Goal: Navigation & Orientation: Find specific page/section

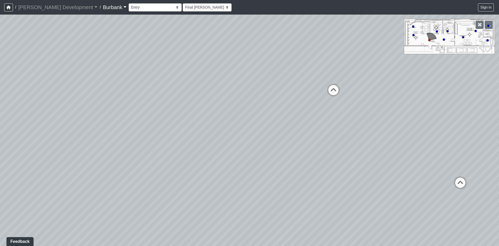
drag, startPoint x: 313, startPoint y: 122, endPoint x: 472, endPoint y: 125, distance: 158.9
click at [460, 125] on div "Loading... Long Counter Loading... Pivot Door Loading... Podcast Room 1 Loading…" at bounding box center [249, 130] width 499 height 231
click at [188, 98] on div "Loading... Long Counter Loading... Pivot Door Loading... Podcast Room 1 Loading…" at bounding box center [249, 130] width 499 height 231
click at [129, 6] on select "Couch Counter Entry Pool Table Seating Cardio Entry Weights Archway Flatscreen …" at bounding box center [155, 7] width 53 height 8
click at [231, 67] on div "Loading... Long Counter Loading... Pivot Door Loading... Podcast Room 1 Loading…" at bounding box center [249, 130] width 499 height 231
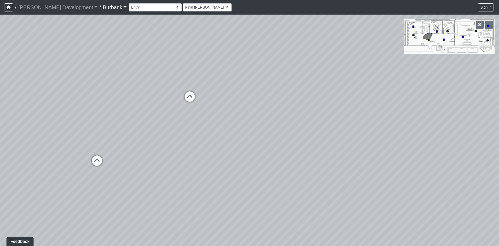
drag, startPoint x: 340, startPoint y: 90, endPoint x: 511, endPoint y: 91, distance: 171.1
click at [499, 91] on html "/ [PERSON_NAME] Development [PERSON_NAME] Development Loading... / Burbank Burb…" at bounding box center [249, 123] width 499 height 246
drag, startPoint x: 261, startPoint y: 94, endPoint x: 414, endPoint y: 146, distance: 161.6
click at [405, 144] on div "Loading... Long Counter Loading... Pivot Door Loading... Podcast Room 1 Loading…" at bounding box center [249, 130] width 499 height 231
drag, startPoint x: 243, startPoint y: 135, endPoint x: 325, endPoint y: 70, distance: 104.9
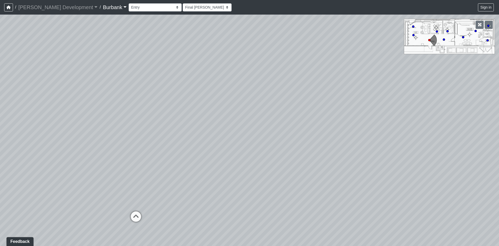
click at [298, 80] on div "Loading... Long Counter Loading... Pivot Door Loading... Podcast Room 1 Loading…" at bounding box center [249, 130] width 499 height 231
drag, startPoint x: 293, startPoint y: 79, endPoint x: 392, endPoint y: 82, distance: 99.1
click at [384, 79] on div "Loading... Long Counter Loading... Pivot Door Loading... Podcast Room 1 Loading…" at bounding box center [249, 130] width 499 height 231
click at [129, 6] on select "Couch Counter Entry Pool Table Seating Cardio Entry Weights Archway Flatscreen …" at bounding box center [155, 7] width 53 height 8
click at [129, 3] on select "Couch Counter Entry Pool Table Seating Cardio Entry Weights Archway Flatscreen …" at bounding box center [155, 7] width 53 height 8
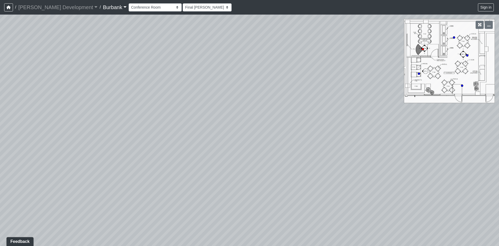
drag, startPoint x: 202, startPoint y: 108, endPoint x: 69, endPoint y: 106, distance: 133.4
click at [150, 106] on div "Loading... Long Counter Loading... Pivot Door Loading... Podcast Room 1 Loading…" at bounding box center [249, 130] width 499 height 231
drag, startPoint x: 180, startPoint y: 93, endPoint x: 321, endPoint y: 95, distance: 141.5
click at [263, 95] on div "Loading... Long Counter Loading... Pivot Door Loading... Podcast Room 1 Loading…" at bounding box center [249, 130] width 499 height 231
drag, startPoint x: 192, startPoint y: 90, endPoint x: 567, endPoint y: 161, distance: 381.8
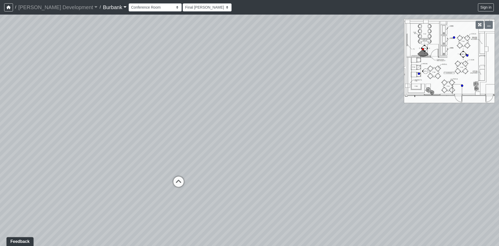
click at [499, 161] on html "/ [PERSON_NAME] Development [PERSON_NAME] Development Loading... / Burbank Burb…" at bounding box center [249, 123] width 499 height 246
click at [299, 58] on icon at bounding box center [299, 64] width 16 height 16
drag, startPoint x: 383, startPoint y: 92, endPoint x: 177, endPoint y: 105, distance: 206.3
click at [195, 105] on div "Loading... Long Counter Loading... Pivot Door Loading... Podcast Room 1 Loading…" at bounding box center [249, 130] width 499 height 231
drag, startPoint x: 237, startPoint y: 100, endPoint x: 663, endPoint y: 178, distance: 433.1
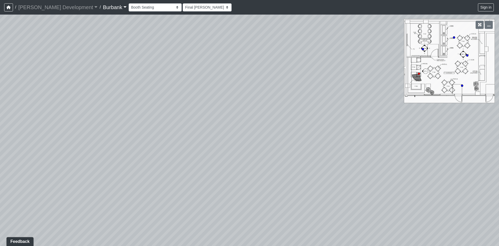
click at [499, 178] on html "/ [PERSON_NAME] Development [PERSON_NAME] Development Loading... / Burbank Burb…" at bounding box center [249, 123] width 499 height 246
click at [200, 164] on icon at bounding box center [198, 166] width 16 height 16
drag, startPoint x: 313, startPoint y: 119, endPoint x: 193, endPoint y: 137, distance: 121.3
click at [209, 136] on div "Loading... Long Counter Loading... Pivot Door Loading... Podcast Room 1 Loading…" at bounding box center [249, 130] width 499 height 231
drag, startPoint x: 362, startPoint y: 111, endPoint x: 271, endPoint y: 129, distance: 92.5
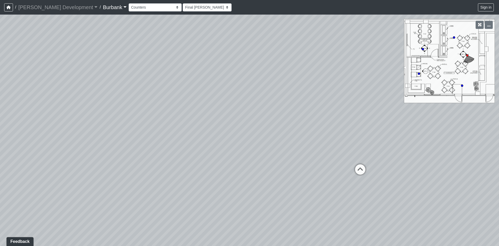
click at [284, 127] on div "Loading... Long Counter Loading... Pivot Door Loading... Podcast Room 1 Loading…" at bounding box center [249, 130] width 499 height 231
drag, startPoint x: 373, startPoint y: 138, endPoint x: 205, endPoint y: 87, distance: 175.9
click at [205, 87] on div "Loading... Long Counter Loading... Pivot Door Loading... Podcast Room 1 Loading…" at bounding box center [249, 130] width 499 height 231
drag, startPoint x: 150, startPoint y: 136, endPoint x: 163, endPoint y: 96, distance: 41.4
click at [163, 96] on div "Loading... Long Counter Loading... Pivot Door Loading... Podcast Room 1 Loading…" at bounding box center [249, 130] width 499 height 231
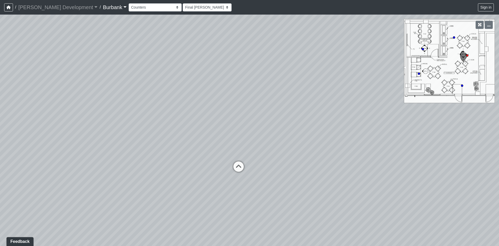
click at [237, 180] on div "Loading... Long Counter Loading... Pivot Door Loading... Podcast Room 1 Loading…" at bounding box center [249, 130] width 499 height 231
click at [229, 175] on div "Loading... Long Counter Loading... Pivot Door Loading... Podcast Room 1 Loading…" at bounding box center [249, 130] width 499 height 231
click at [235, 171] on icon at bounding box center [239, 169] width 16 height 16
drag, startPoint x: 191, startPoint y: 170, endPoint x: 286, endPoint y: 160, distance: 95.7
click at [286, 160] on div "Loading... Long Counter Loading... Pivot Door Loading... Podcast Room 1 Loading…" at bounding box center [249, 130] width 499 height 231
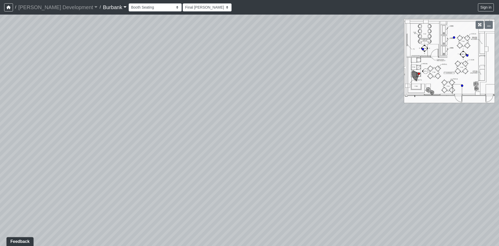
drag, startPoint x: 310, startPoint y: 152, endPoint x: 209, endPoint y: 146, distance: 101.1
click at [210, 146] on div "Loading... Long Counter Loading... Pivot Door Loading... Podcast Room 1 Loading…" at bounding box center [249, 130] width 499 height 231
drag, startPoint x: 210, startPoint y: 144, endPoint x: 659, endPoint y: 191, distance: 451.5
click at [499, 191] on html "/ [PERSON_NAME] Development [PERSON_NAME] Development Loading... / Burbank Burb…" at bounding box center [249, 123] width 499 height 246
click at [216, 152] on div "Loading... Long Counter Loading... Pivot Door Loading... Podcast Room 1 Loading…" at bounding box center [249, 130] width 499 height 231
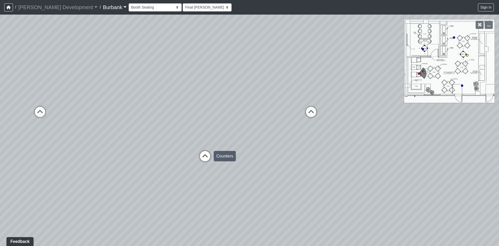
click at [210, 154] on icon at bounding box center [205, 159] width 16 height 16
drag, startPoint x: 341, startPoint y: 139, endPoint x: 102, endPoint y: 143, distance: 238.7
click at [121, 142] on div "Loading... Long Counter Loading... Pivot Door Loading... Podcast Room 1 Loading…" at bounding box center [249, 130] width 499 height 231
drag, startPoint x: 328, startPoint y: 135, endPoint x: 153, endPoint y: 139, distance: 175.6
click at [153, 139] on div "Loading... Long Counter Loading... Pivot Door Loading... Podcast Room 1 Loading…" at bounding box center [249, 130] width 499 height 231
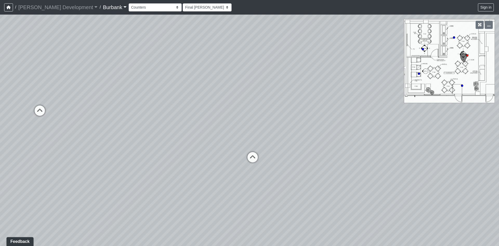
click at [209, 145] on div "Loading... Long Counter Loading... Pivot Door Loading... Podcast Room 1 Loading…" at bounding box center [249, 130] width 499 height 231
click at [252, 155] on icon at bounding box center [253, 160] width 16 height 16
drag, startPoint x: 239, startPoint y: 140, endPoint x: 147, endPoint y: 138, distance: 91.5
click at [147, 138] on div "Loading... Long Counter Loading... Pivot Door Loading... Podcast Room 1 Loading…" at bounding box center [249, 130] width 499 height 231
click at [402, 133] on div "Loading... Long Counter Loading... Pivot Door Loading... Podcast Room 1 Loading…" at bounding box center [249, 130] width 499 height 231
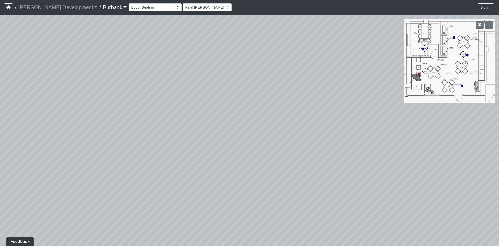
drag, startPoint x: 236, startPoint y: 138, endPoint x: 436, endPoint y: 136, distance: 199.4
click at [454, 135] on div "Loading... Long Counter Loading... Pivot Door Loading... Podcast Room 1 Loading…" at bounding box center [249, 130] width 499 height 231
click at [165, 100] on icon at bounding box center [168, 106] width 16 height 16
drag, startPoint x: 250, startPoint y: 111, endPoint x: 101, endPoint y: 119, distance: 149.4
click at [107, 118] on div "Loading... Long Counter Loading... Pivot Door Loading... Podcast Room 1 Loading…" at bounding box center [249, 130] width 499 height 231
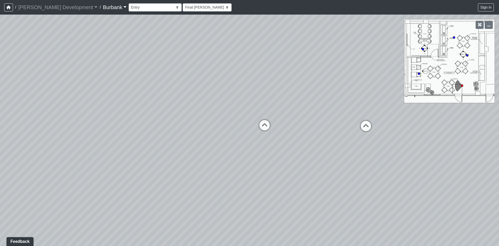
drag, startPoint x: 332, startPoint y: 109, endPoint x: 135, endPoint y: 126, distance: 197.6
click at [135, 126] on div "Loading... Long Counter Loading... Pivot Door Loading... Podcast Room 1 Loading…" at bounding box center [249, 130] width 499 height 231
drag, startPoint x: 268, startPoint y: 120, endPoint x: 288, endPoint y: 120, distance: 19.8
click at [288, 120] on div "Loading... Long Counter Loading... Pivot Door Loading... Podcast Room 1 Loading…" at bounding box center [249, 130] width 499 height 231
drag, startPoint x: 305, startPoint y: 116, endPoint x: 316, endPoint y: 114, distance: 11.3
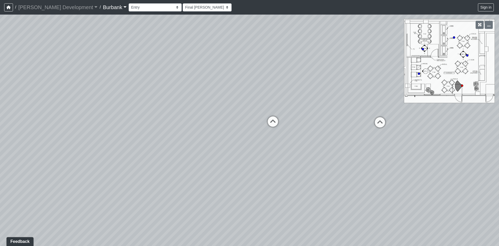
click at [316, 114] on div "Loading... Long Counter Loading... Pivot Door Loading... Podcast Room 1 Loading…" at bounding box center [249, 130] width 499 height 231
drag, startPoint x: 251, startPoint y: 134, endPoint x: 225, endPoint y: 137, distance: 26.2
click at [227, 139] on div "Loading... Long Counter Loading... Pivot Door Loading... Podcast Room 1 Loading…" at bounding box center [249, 130] width 499 height 231
drag, startPoint x: 309, startPoint y: 114, endPoint x: 145, endPoint y: 100, distance: 165.5
click at [147, 99] on div "Loading... Long Counter Loading... Pivot Door Loading... Podcast Room 1 Loading…" at bounding box center [249, 130] width 499 height 231
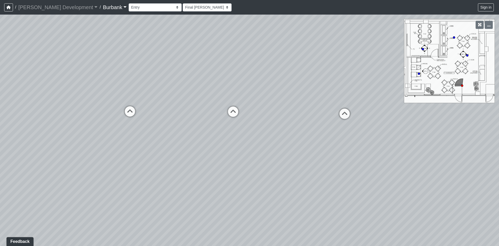
drag, startPoint x: 261, startPoint y: 98, endPoint x: 206, endPoint y: 102, distance: 55.1
click at [210, 102] on div "Loading... Long Counter Loading... Pivot Door Loading... Podcast Room 1 Loading…" at bounding box center [249, 130] width 499 height 231
drag, startPoint x: 213, startPoint y: 100, endPoint x: 328, endPoint y: 95, distance: 115.3
click at [319, 95] on div "Loading... Long Counter Loading... Pivot Door Loading... Podcast Room 1 Loading…" at bounding box center [249, 130] width 499 height 231
drag, startPoint x: 287, startPoint y: 68, endPoint x: 354, endPoint y: 83, distance: 69.4
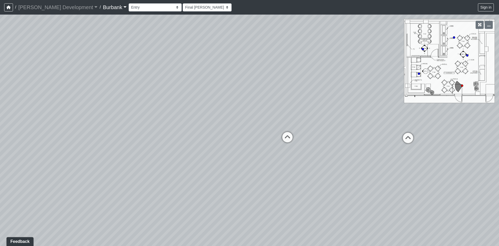
click at [354, 83] on div "Loading... Long Counter Loading... Pivot Door Loading... Podcast Room 1 Loading…" at bounding box center [249, 130] width 499 height 231
drag, startPoint x: 272, startPoint y: 158, endPoint x: 172, endPoint y: 165, distance: 100.4
click at [172, 165] on div "Loading... Long Counter Loading... Pivot Door Loading... Podcast Room 1 Loading…" at bounding box center [249, 130] width 499 height 231
click at [328, 150] on icon at bounding box center [325, 148] width 16 height 16
drag, startPoint x: 264, startPoint y: 151, endPoint x: 443, endPoint y: 141, distance: 179.1
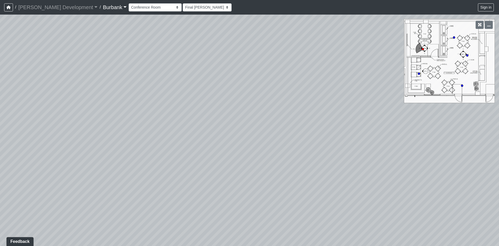
click at [442, 141] on div "Loading... Long Counter Loading... Pivot Door Loading... Podcast Room 1 Loading…" at bounding box center [249, 130] width 499 height 231
drag, startPoint x: 191, startPoint y: 128, endPoint x: 427, endPoint y: 258, distance: 269.6
click at [427, 245] on html "/ [PERSON_NAME] Development [PERSON_NAME] Development Loading... / Burbank Burb…" at bounding box center [249, 123] width 499 height 246
drag, startPoint x: 358, startPoint y: 213, endPoint x: 490, endPoint y: 180, distance: 136.3
click at [490, 181] on div "Loading... Long Counter Loading... Pivot Door Loading... Podcast Room 1 Loading…" at bounding box center [249, 130] width 499 height 231
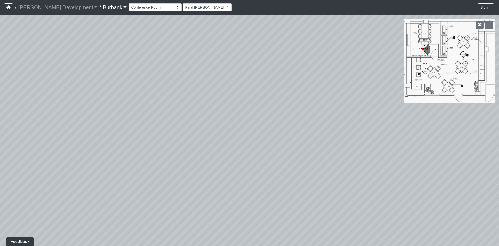
drag, startPoint x: 343, startPoint y: 187, endPoint x: 464, endPoint y: 156, distance: 125.1
click at [453, 158] on div "Loading... Long Counter Loading... Pivot Door Loading... Podcast Room 1 Loading…" at bounding box center [249, 130] width 499 height 231
drag, startPoint x: 349, startPoint y: 162, endPoint x: 493, endPoint y: 138, distance: 145.5
click at [464, 142] on div "Loading... Long Counter Loading... Pivot Door Loading... Podcast Room 1 Loading…" at bounding box center [249, 130] width 499 height 231
drag, startPoint x: 372, startPoint y: 137, endPoint x: 494, endPoint y: 140, distance: 122.0
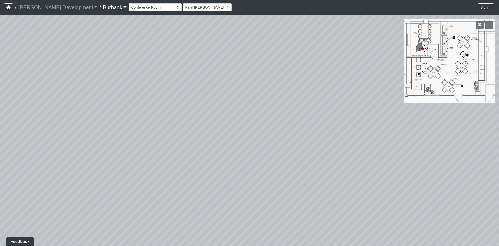
click at [483, 140] on div "Loading... Long Counter Loading... Pivot Door Loading... Podcast Room 1 Loading…" at bounding box center [249, 130] width 499 height 231
drag, startPoint x: 192, startPoint y: 138, endPoint x: 264, endPoint y: 137, distance: 72.3
click at [258, 135] on div "Loading... Long Counter Loading... Pivot Door Loading... Podcast Room 1 Loading…" at bounding box center [249, 130] width 499 height 231
click at [139, 91] on icon at bounding box center [138, 91] width 16 height 16
click at [276, 77] on div "Loading... Long Counter Loading... Pivot Door Loading... Podcast Room 1 Loading…" at bounding box center [249, 130] width 499 height 231
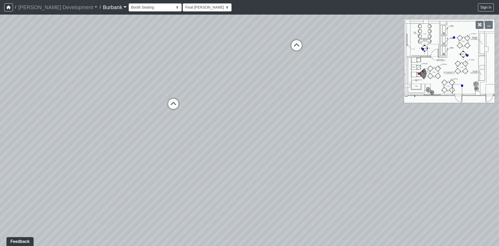
click at [182, 102] on div "Loading... Long Counter Loading... Pivot Door Loading... Podcast Room 1 Loading…" at bounding box center [249, 130] width 499 height 231
click at [176, 104] on icon at bounding box center [174, 107] width 16 height 16
drag, startPoint x: 301, startPoint y: 97, endPoint x: 134, endPoint y: 111, distance: 167.8
click at [179, 108] on div "Loading... Long Counter Loading... Pivot Door Loading... Podcast Room 1 Loading…" at bounding box center [249, 130] width 499 height 231
drag, startPoint x: 358, startPoint y: 89, endPoint x: 262, endPoint y: 115, distance: 100.0
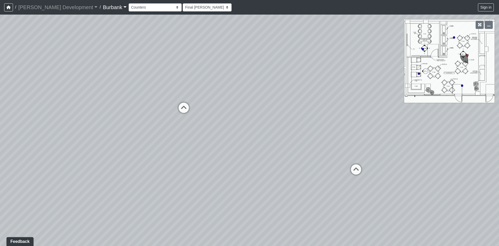
click at [263, 114] on div "Loading... Long Counter Loading... Pivot Door Loading... Podcast Room 1 Loading…" at bounding box center [249, 130] width 499 height 231
drag, startPoint x: 287, startPoint y: 114, endPoint x: 426, endPoint y: 76, distance: 144.9
click at [426, 76] on div "Loading... Long Counter Loading... Pivot Door Loading... Podcast Room 1 Loading…" at bounding box center [249, 130] width 499 height 231
click at [233, 136] on div "Loading... Long Counter Loading... Pivot Door Loading... Podcast Room 1 Loading…" at bounding box center [249, 130] width 499 height 231
click at [129, 136] on icon at bounding box center [133, 131] width 16 height 16
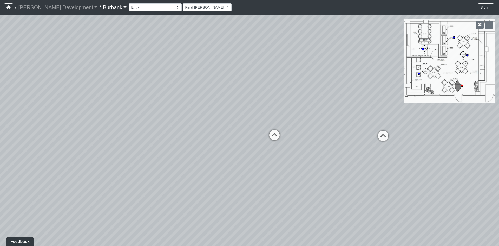
drag, startPoint x: 302, startPoint y: 125, endPoint x: 180, endPoint y: 131, distance: 121.6
click at [180, 131] on div "Loading... Long Counter Loading... Pivot Door Loading... Podcast Room 1 Loading…" at bounding box center [249, 130] width 499 height 231
drag, startPoint x: 208, startPoint y: 139, endPoint x: 255, endPoint y: 158, distance: 51.1
click at [255, 158] on div "Loading... Long Counter Loading... Pivot Door Loading... Podcast Room 1 Loading…" at bounding box center [249, 130] width 499 height 231
click at [232, 170] on div "Loading... Long Counter Loading... Pivot Door Loading... Podcast Room 1 Loading…" at bounding box center [249, 130] width 499 height 231
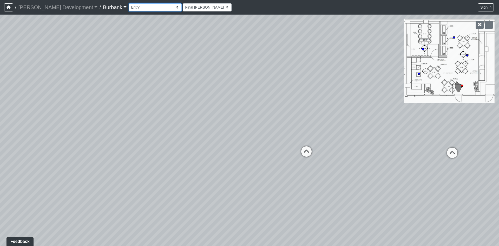
click at [129, 9] on select "Couch Counter Entry Pool Table Seating Cardio Entry Weights Archway Flatscreen …" at bounding box center [155, 7] width 53 height 8
click at [129, 3] on select "Couch Counter Entry Pool Table Seating Cardio Entry Weights Archway Flatscreen …" at bounding box center [155, 7] width 53 height 8
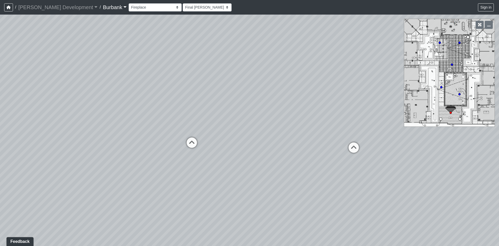
drag, startPoint x: 256, startPoint y: 139, endPoint x: 96, endPoint y: 138, distance: 160.4
click at [126, 138] on div "Loading... Long Counter Loading... Pivot Door Loading... Podcast Room 1 Loading…" at bounding box center [249, 130] width 499 height 231
drag, startPoint x: 281, startPoint y: 130, endPoint x: 46, endPoint y: 110, distance: 235.4
click at [78, 117] on div "Loading... Long Counter Loading... Pivot Door Loading... Podcast Room 1 Loading…" at bounding box center [249, 130] width 499 height 231
drag, startPoint x: 262, startPoint y: 125, endPoint x: 0, endPoint y: 117, distance: 261.7
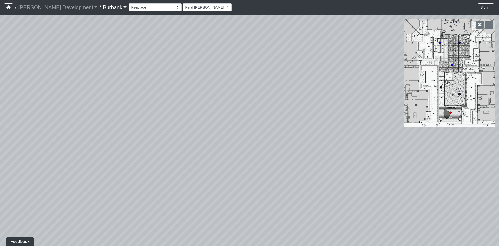
click at [26, 123] on div "Loading... Long Counter Loading... Pivot Door Loading... Podcast Room 1 Loading…" at bounding box center [249, 130] width 499 height 231
drag, startPoint x: 187, startPoint y: 106, endPoint x: 237, endPoint y: 185, distance: 93.8
click at [237, 185] on div "Loading... Long Counter Loading... Pivot Door Loading... Podcast Room 1 Loading…" at bounding box center [249, 130] width 499 height 231
drag, startPoint x: 40, startPoint y: 144, endPoint x: 147, endPoint y: 145, distance: 107.6
click at [147, 145] on div "Loading... Long Counter Loading... Pivot Door Loading... Podcast Room 1 Loading…" at bounding box center [249, 130] width 499 height 231
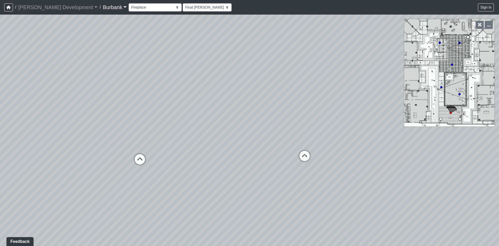
click at [133, 160] on icon at bounding box center [140, 162] width 16 height 16
click at [220, 126] on icon at bounding box center [228, 129] width 16 height 16
drag, startPoint x: 170, startPoint y: 144, endPoint x: 340, endPoint y: 151, distance: 170.2
click at [340, 151] on div "Loading... Long Counter Loading... Pivot Door Loading... Podcast Room 1 Loading…" at bounding box center [249, 130] width 499 height 231
drag, startPoint x: 168, startPoint y: 163, endPoint x: 216, endPoint y: 161, distance: 48.4
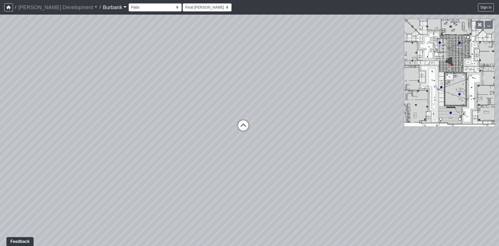
click at [216, 161] on div "Loading... Long Counter Loading... Pivot Door Loading... Podcast Room 1 Loading…" at bounding box center [249, 130] width 499 height 231
drag, startPoint x: 151, startPoint y: 165, endPoint x: 524, endPoint y: 141, distance: 373.9
click at [499, 141] on html "/ [PERSON_NAME] Development [PERSON_NAME] Development Loading... / Burbank Burb…" at bounding box center [249, 123] width 499 height 246
drag, startPoint x: 333, startPoint y: 173, endPoint x: 461, endPoint y: 119, distance: 139.1
click at [461, 119] on div "Loading... Long Counter Loading... Pivot Door Loading... Podcast Room 1 Loading…" at bounding box center [249, 130] width 499 height 231
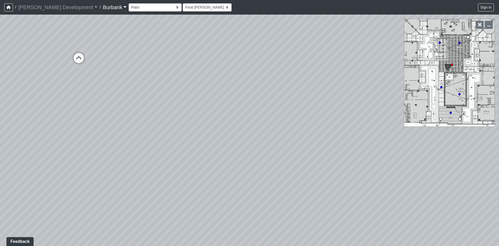
drag, startPoint x: 364, startPoint y: 142, endPoint x: 147, endPoint y: 132, distance: 217.1
click at [162, 132] on div "Loading... Long Counter Loading... Pivot Door Loading... Podcast Room 1 Loading…" at bounding box center [249, 130] width 499 height 231
drag, startPoint x: 237, startPoint y: 117, endPoint x: 316, endPoint y: 187, distance: 105.3
click at [316, 187] on div "Loading... Long Counter Loading... Pivot Door Loading... Podcast Room 1 Loading…" at bounding box center [249, 130] width 499 height 231
drag, startPoint x: 246, startPoint y: 157, endPoint x: 251, endPoint y: 178, distance: 21.1
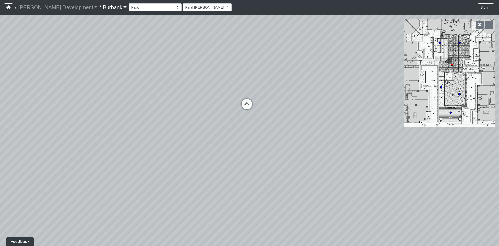
click at [251, 178] on div "Loading... Long Counter Loading... Pivot Door Loading... Podcast Room 1 Loading…" at bounding box center [249, 130] width 499 height 231
click at [145, 5] on select "Couch Counter Entry Pool Table Seating Cardio Entry Weights Archway Flatscreen …" at bounding box center [155, 7] width 53 height 8
click at [129, 3] on select "Couch Counter Entry Pool Table Seating Cardio Entry Weights Archway Flatscreen …" at bounding box center [155, 7] width 53 height 8
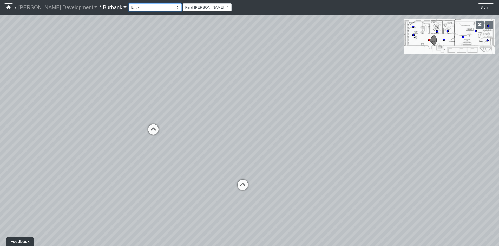
click at [129, 8] on select "Couch Counter Entry Pool Table Seating Cardio Entry Weights Archway Flatscreen …" at bounding box center [155, 7] width 53 height 8
click at [129, 3] on select "Couch Counter Entry Pool Table Seating Cardio Entry Weights Archway Flatscreen …" at bounding box center [155, 7] width 53 height 8
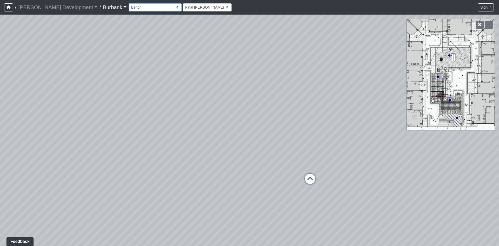
click at [140, 9] on select "Couch Counter Entry Pool Table Seating Cardio Entry Weights Archway Flatscreen …" at bounding box center [155, 7] width 53 height 8
click at [129, 3] on select "Couch Counter Entry Pool Table Seating Cardio Entry Weights Archway Flatscreen …" at bounding box center [155, 7] width 53 height 8
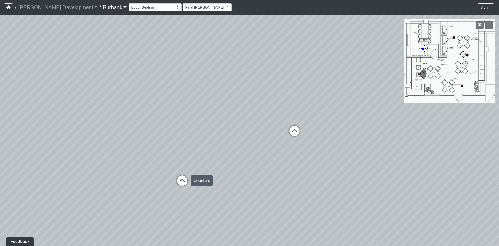
click at [190, 180] on div "Loading... Counters" at bounding box center [182, 181] width 16 height 16
drag, startPoint x: 278, startPoint y: 133, endPoint x: 25, endPoint y: 124, distance: 253.4
click at [51, 124] on div "Loading... Long Counter Loading... Pivot Door Loading... Podcast Room 1 Loading…" at bounding box center [249, 130] width 499 height 231
drag, startPoint x: 220, startPoint y: 130, endPoint x: 346, endPoint y: 147, distance: 127.3
click at [346, 147] on div "Loading... Long Counter Loading... Pivot Door Loading... Podcast Room 1 Loading…" at bounding box center [249, 130] width 499 height 231
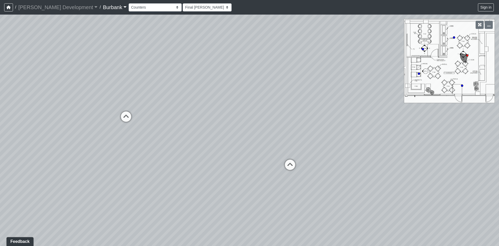
drag, startPoint x: 177, startPoint y: 139, endPoint x: 106, endPoint y: 144, distance: 71.0
click at [106, 144] on div "Loading... Long Counter Loading... Pivot Door Loading... Podcast Room 1 Loading…" at bounding box center [249, 130] width 499 height 231
drag, startPoint x: 226, startPoint y: 113, endPoint x: 168, endPoint y: 116, distance: 57.8
click at [168, 116] on div "Loading... Long Counter Loading... Pivot Door Loading... Podcast Room 1 Loading…" at bounding box center [249, 130] width 499 height 231
click at [462, 85] on circle at bounding box center [462, 86] width 2 height 2
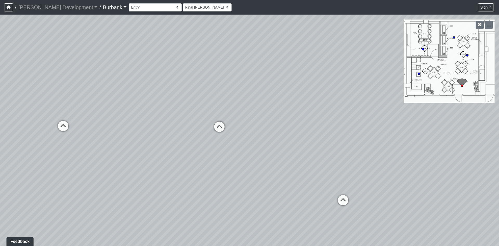
drag, startPoint x: 263, startPoint y: 119, endPoint x: 511, endPoint y: 122, distance: 248.3
click at [499, 122] on html "/ [PERSON_NAME] Development [PERSON_NAME] Development Loading... / Burbank Burb…" at bounding box center [249, 123] width 499 height 246
drag, startPoint x: 322, startPoint y: 124, endPoint x: 116, endPoint y: 71, distance: 213.0
click at [119, 71] on div "Loading... Long Counter Loading... Pivot Door Loading... Podcast Room 1 Loading…" at bounding box center [249, 130] width 499 height 231
drag, startPoint x: 274, startPoint y: 113, endPoint x: 162, endPoint y: 110, distance: 112.1
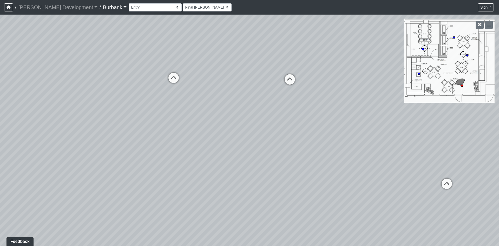
click at [162, 110] on div "Loading... Long Counter Loading... Pivot Door Loading... Podcast Room 1 Loading…" at bounding box center [249, 130] width 499 height 231
click at [347, 147] on div "Counters" at bounding box center [356, 147] width 22 height 10
select select "47UsdNfEtyC8suFfzRDuWS"
drag, startPoint x: 331, startPoint y: 138, endPoint x: 358, endPoint y: 137, distance: 26.3
click at [377, 138] on div "Loading... Long Counter Loading... Pivot Door Loading... Podcast Room 1 Loading…" at bounding box center [249, 130] width 499 height 231
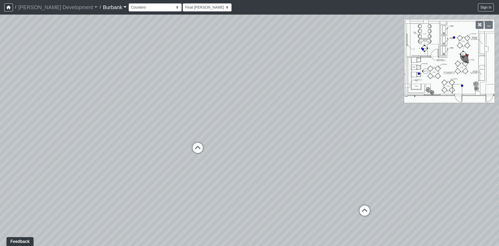
drag, startPoint x: 257, startPoint y: 130, endPoint x: 479, endPoint y: 188, distance: 229.9
click at [499, 204] on html "/ [PERSON_NAME] Development [PERSON_NAME] Development Loading... / Burbank Burb…" at bounding box center [249, 123] width 499 height 246
drag, startPoint x: 314, startPoint y: 139, endPoint x: 296, endPoint y: 134, distance: 18.7
click at [296, 134] on div "Loading... Long Counter Loading... Pivot Door Loading... Podcast Room 1 Loading…" at bounding box center [249, 130] width 499 height 231
drag, startPoint x: 347, startPoint y: 125, endPoint x: 300, endPoint y: 154, distance: 54.5
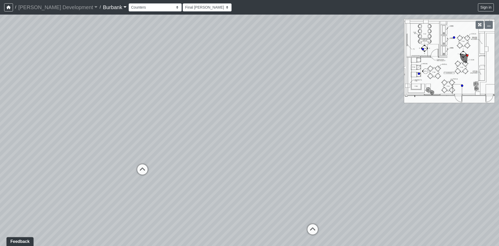
click at [300, 154] on div "Loading... Long Counter Loading... Pivot Door Loading... Podcast Room 1 Loading…" at bounding box center [249, 130] width 499 height 231
click at [484, 24] on div at bounding box center [484, 25] width 22 height 12
drag, startPoint x: 249, startPoint y: 122, endPoint x: 248, endPoint y: 119, distance: 3.6
click at [248, 119] on div "Loading... Long Counter Loading... Pivot Door Loading... Podcast Room 1 Loading…" at bounding box center [249, 130] width 499 height 231
